Goal: Find specific page/section: Find specific page/section

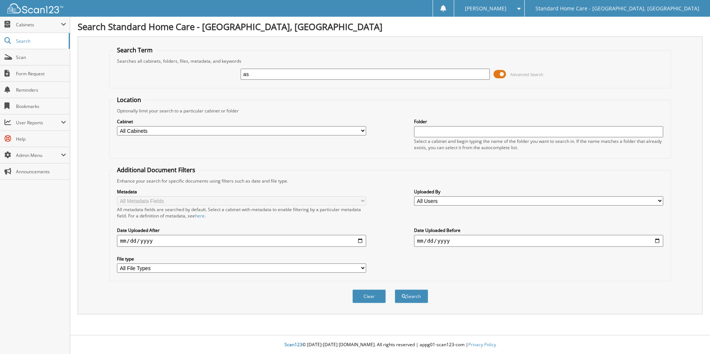
type input "a"
type input "rashad"
click at [395, 290] on button "Search" at bounding box center [411, 297] width 33 height 14
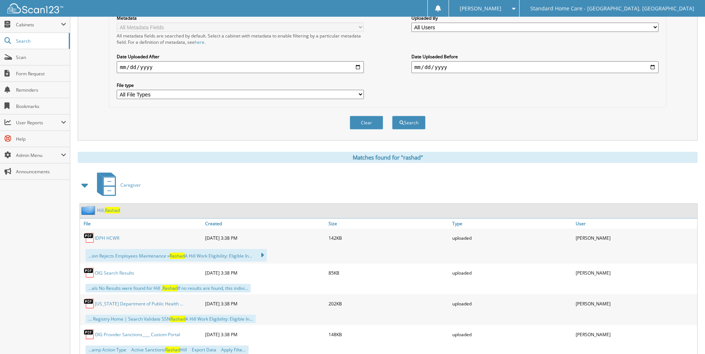
scroll to position [199, 0]
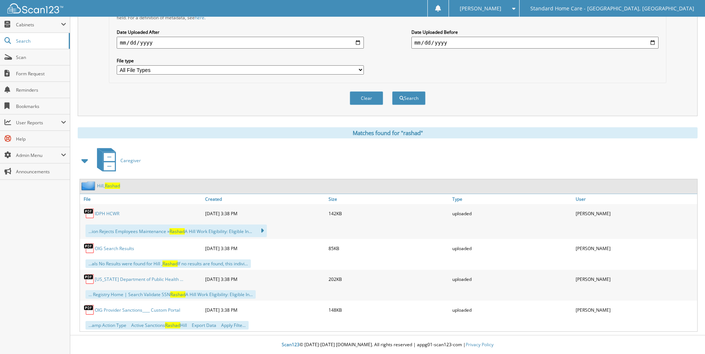
click at [121, 187] on div "[PERSON_NAME][GEOGRAPHIC_DATA]" at bounding box center [388, 186] width 617 height 14
click at [118, 187] on span "Rashad" at bounding box center [112, 186] width 15 height 6
